Goal: Information Seeking & Learning: Learn about a topic

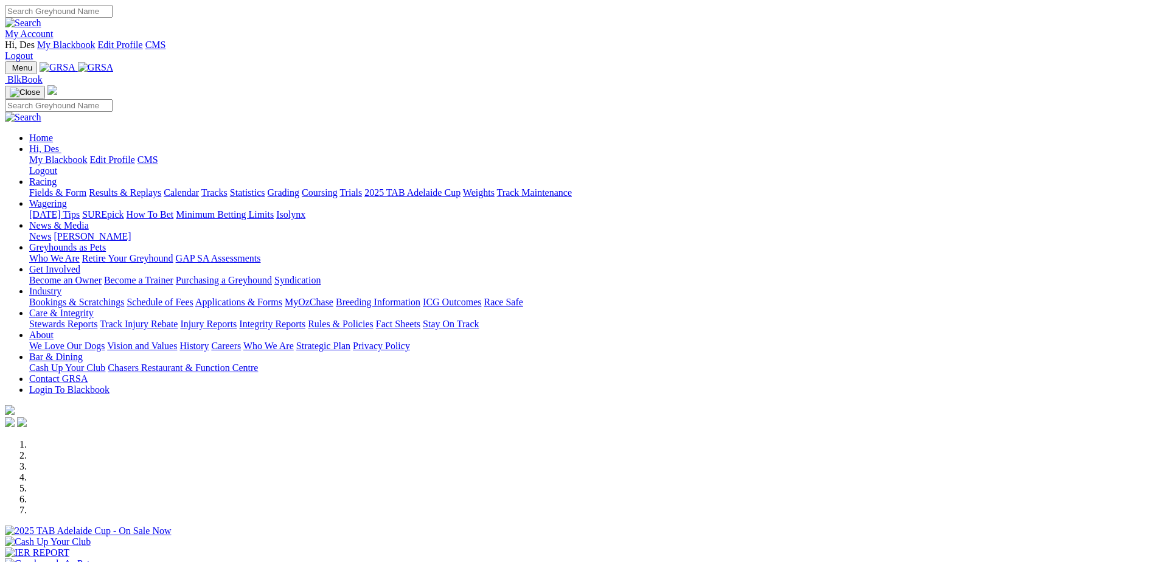
scroll to position [183, 0]
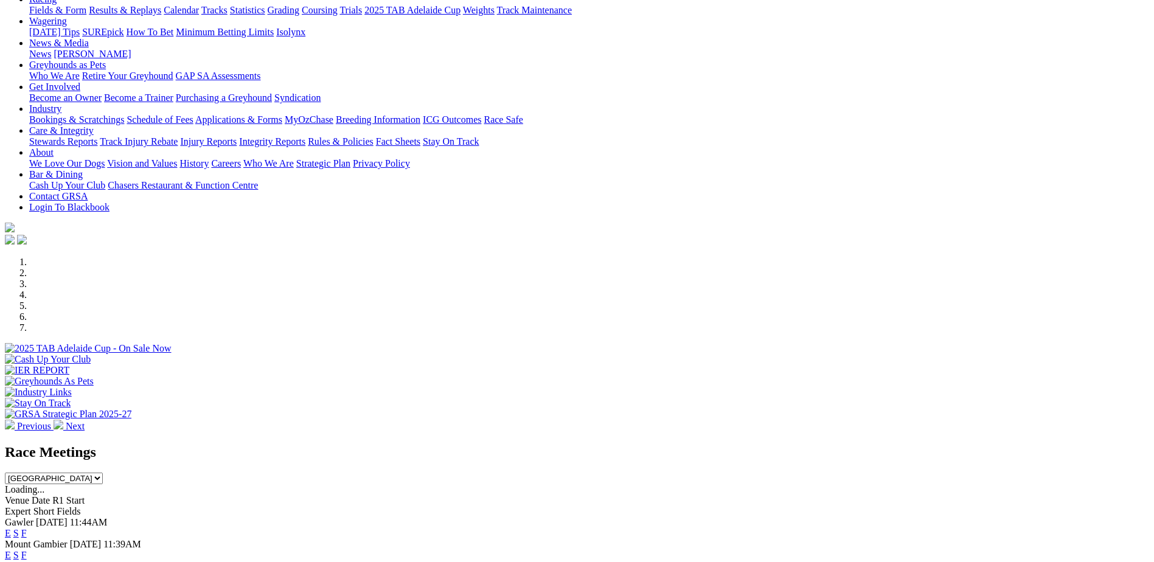
click at [27, 528] on link "F" at bounding box center [23, 533] width 5 height 10
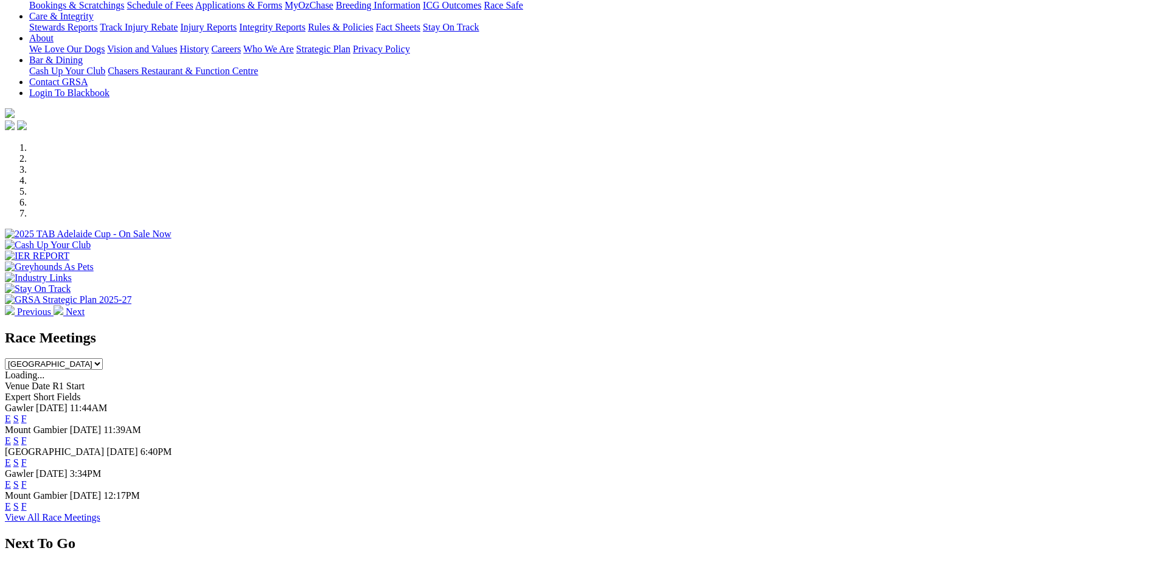
scroll to position [304, 0]
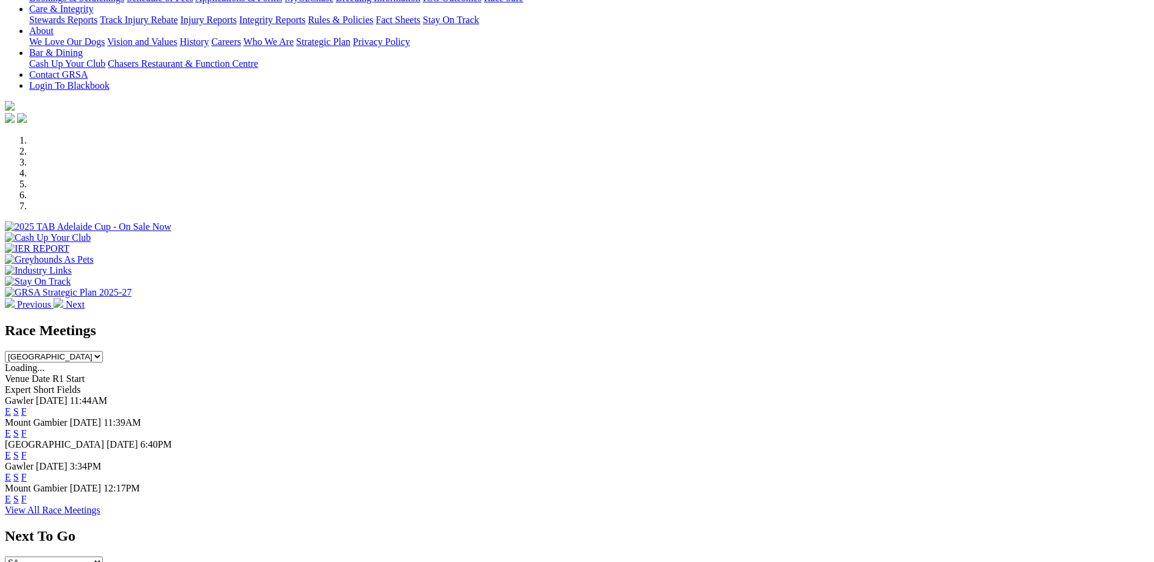
click at [27, 472] on link "F" at bounding box center [23, 477] width 5 height 10
